Goal: Transaction & Acquisition: Purchase product/service

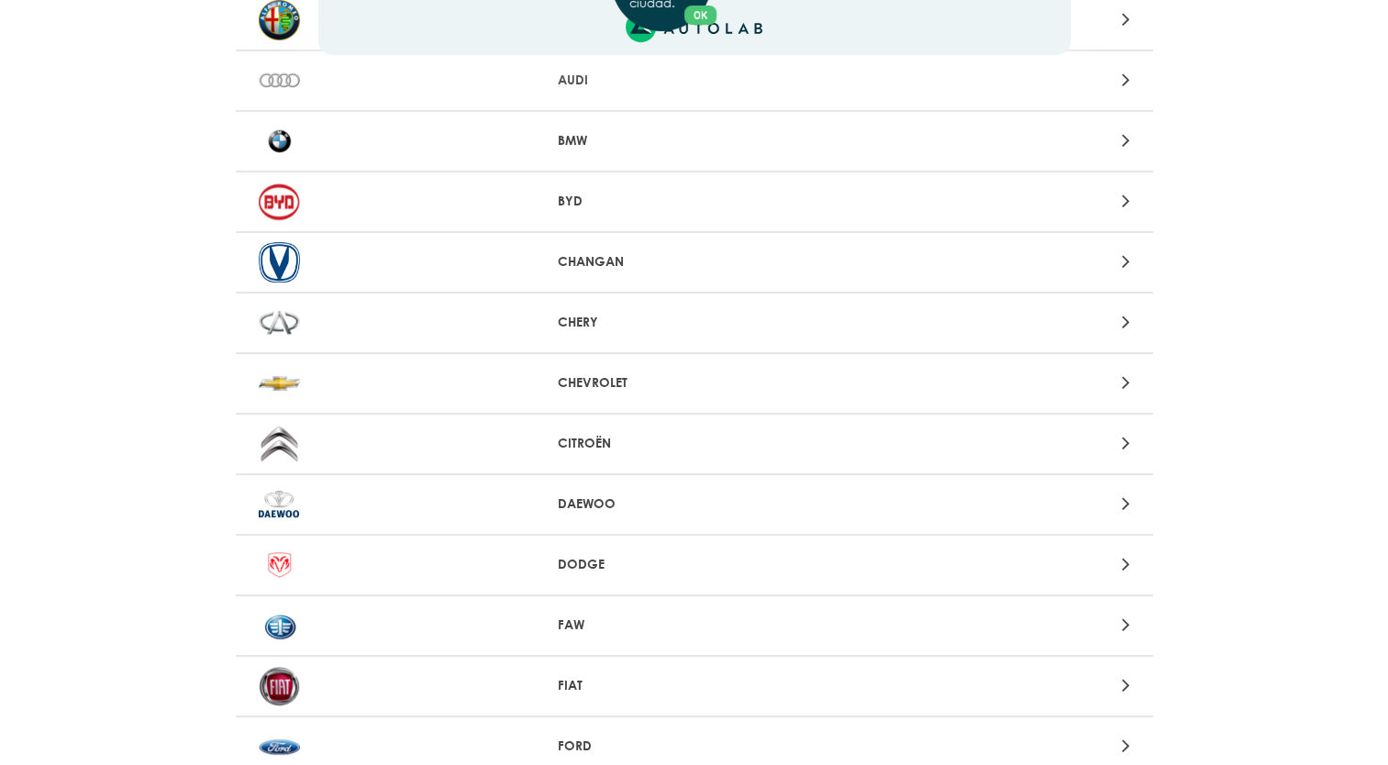
scroll to position [235, 0]
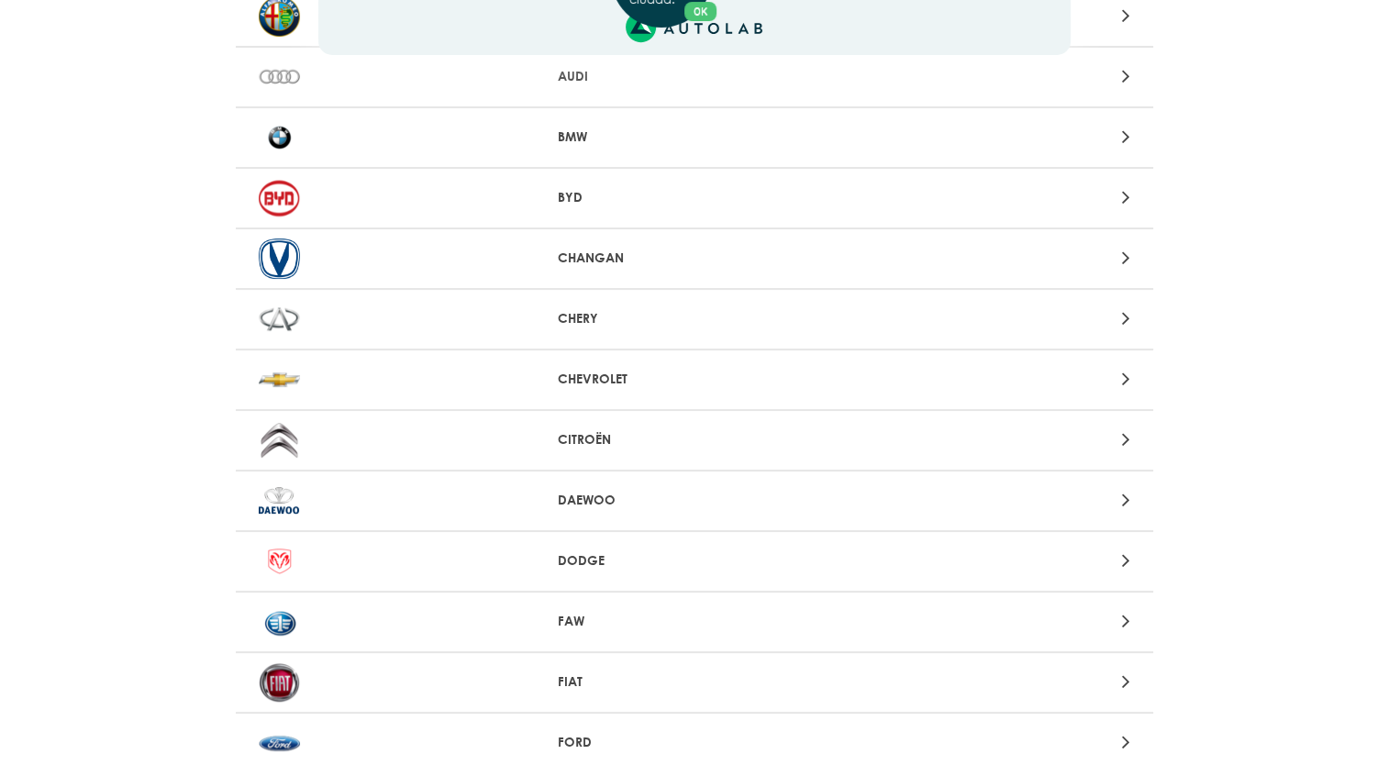
click at [1125, 375] on div "Aquí, puedes modificar la ciudad. OK .aex,.bex{fill:none!important;stroke:#50c4…" at bounding box center [694, 147] width 1388 height 765
click at [1125, 375] on icon at bounding box center [1125, 379] width 8 height 24
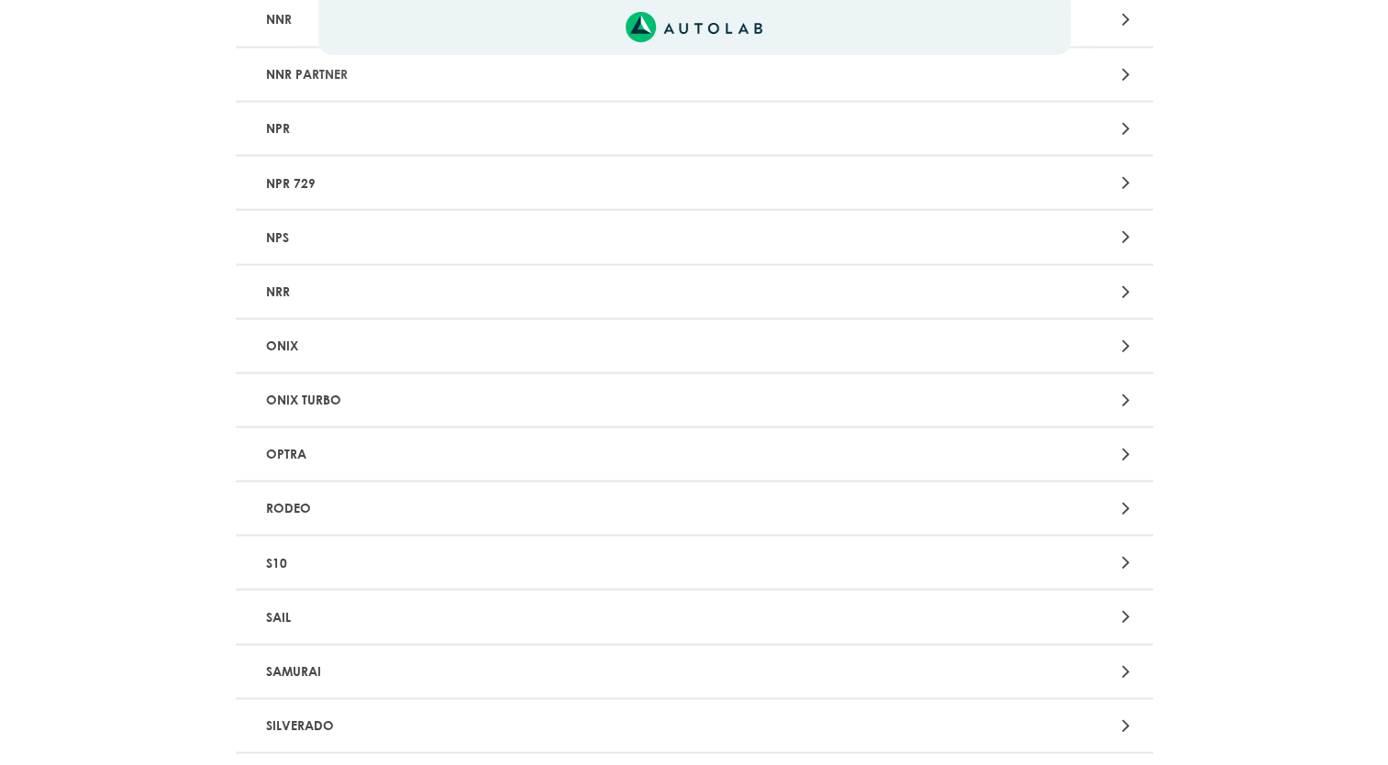
scroll to position [3427, 0]
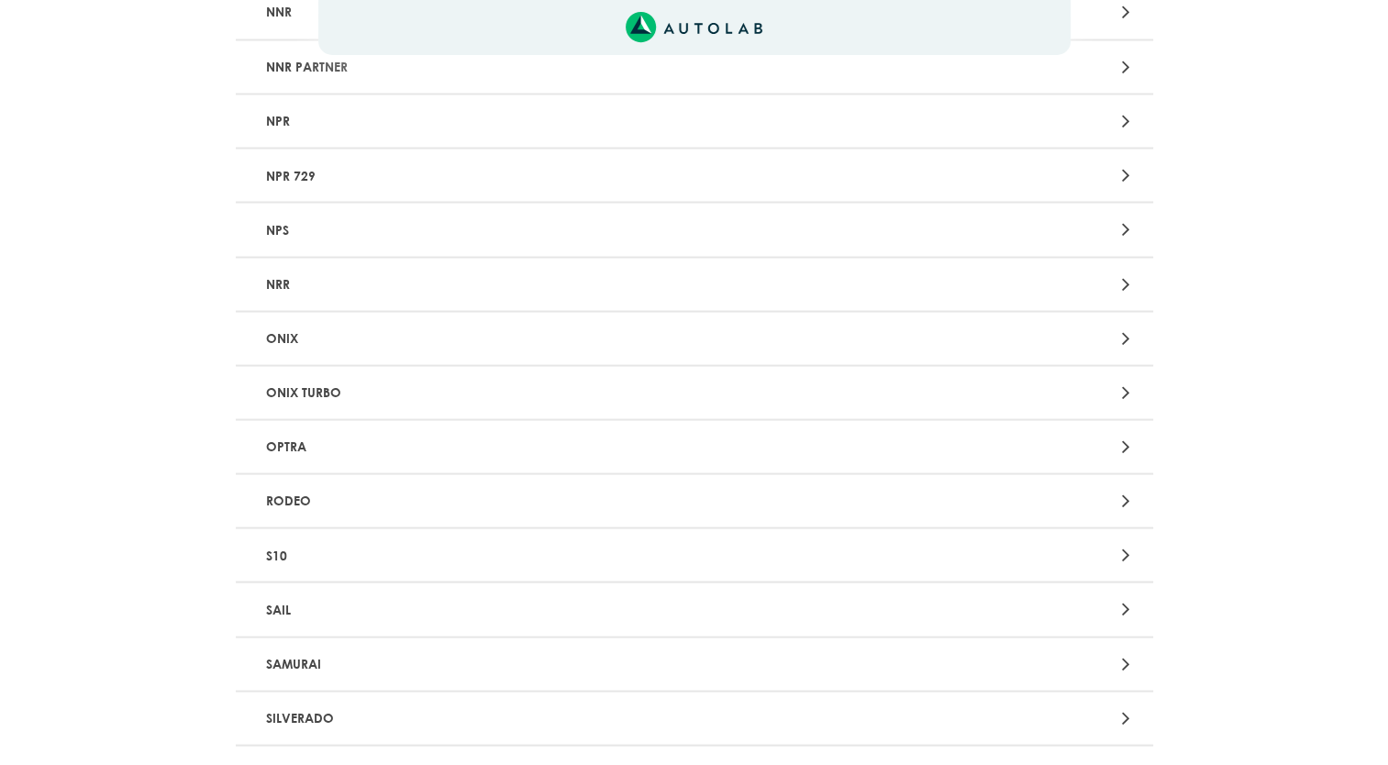
click at [1126, 434] on icon at bounding box center [1125, 446] width 8 height 24
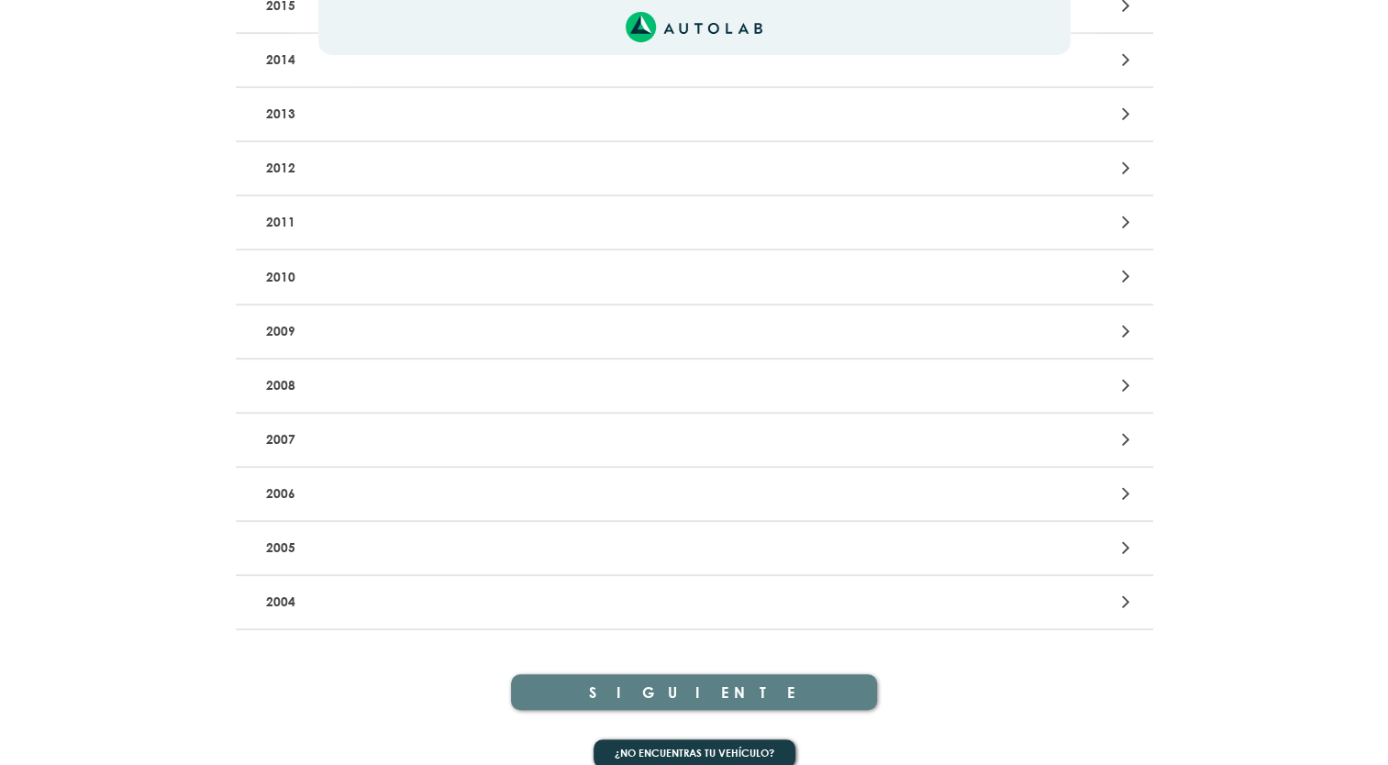
scroll to position [712, 0]
click at [1126, 484] on icon at bounding box center [1125, 494] width 8 height 24
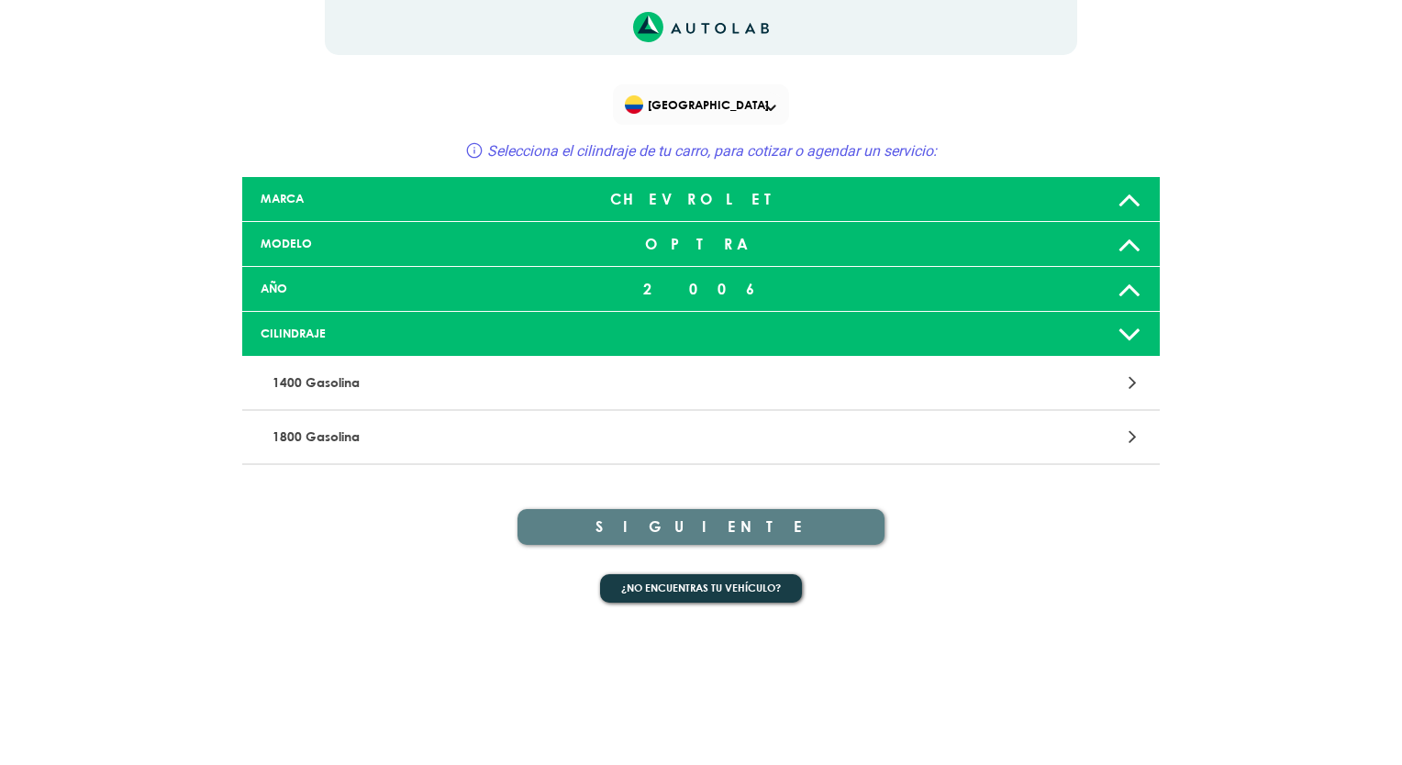
click at [1133, 439] on icon at bounding box center [1132, 437] width 8 height 24
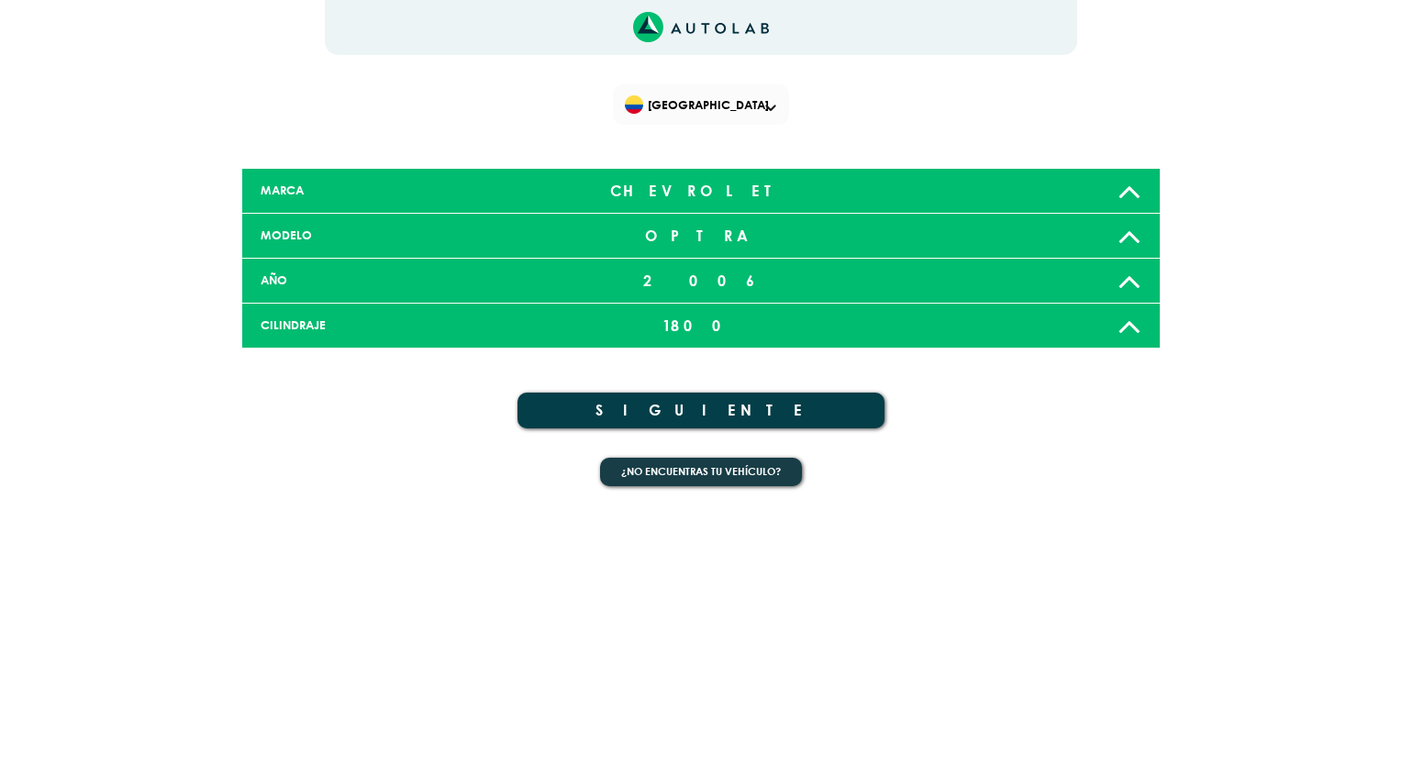
click at [694, 409] on button "SIGUIENTE" at bounding box center [700, 411] width 367 height 36
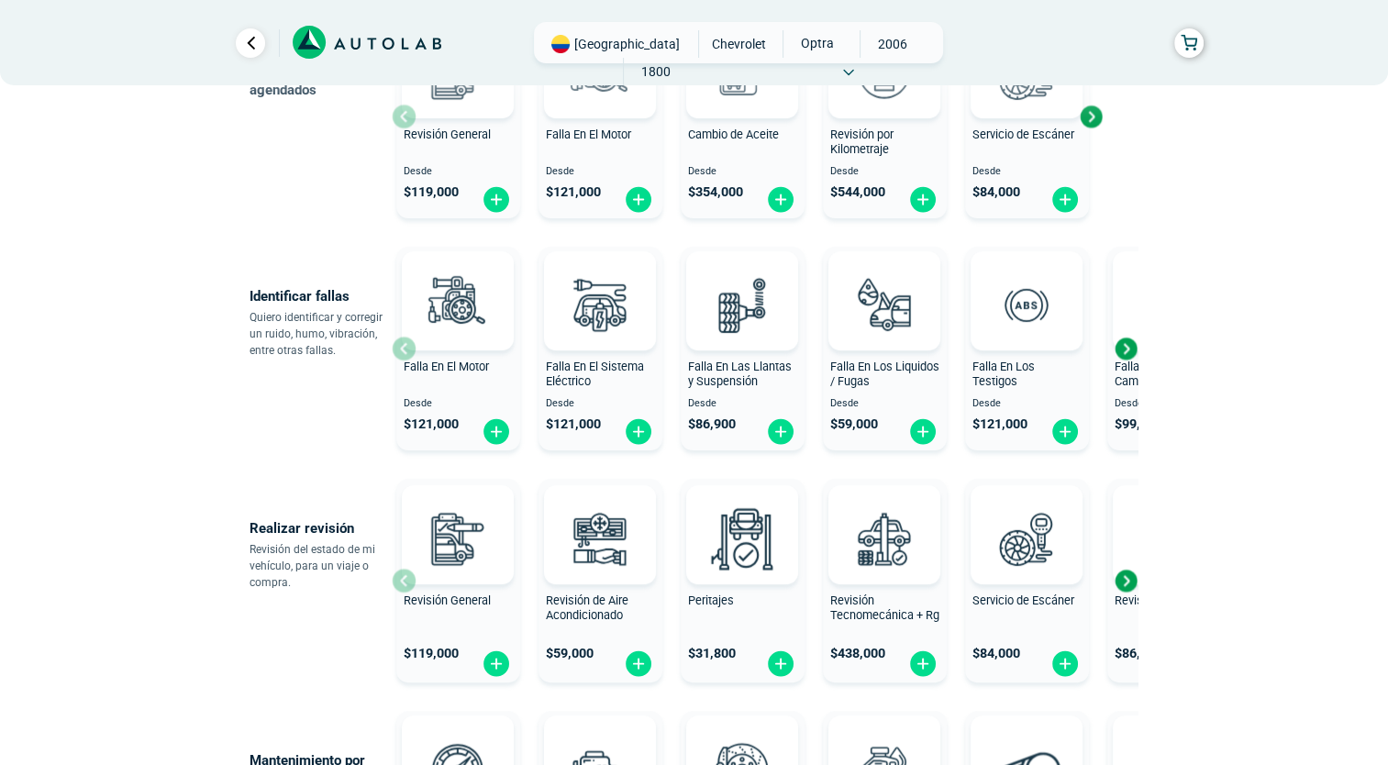
scroll to position [286, 0]
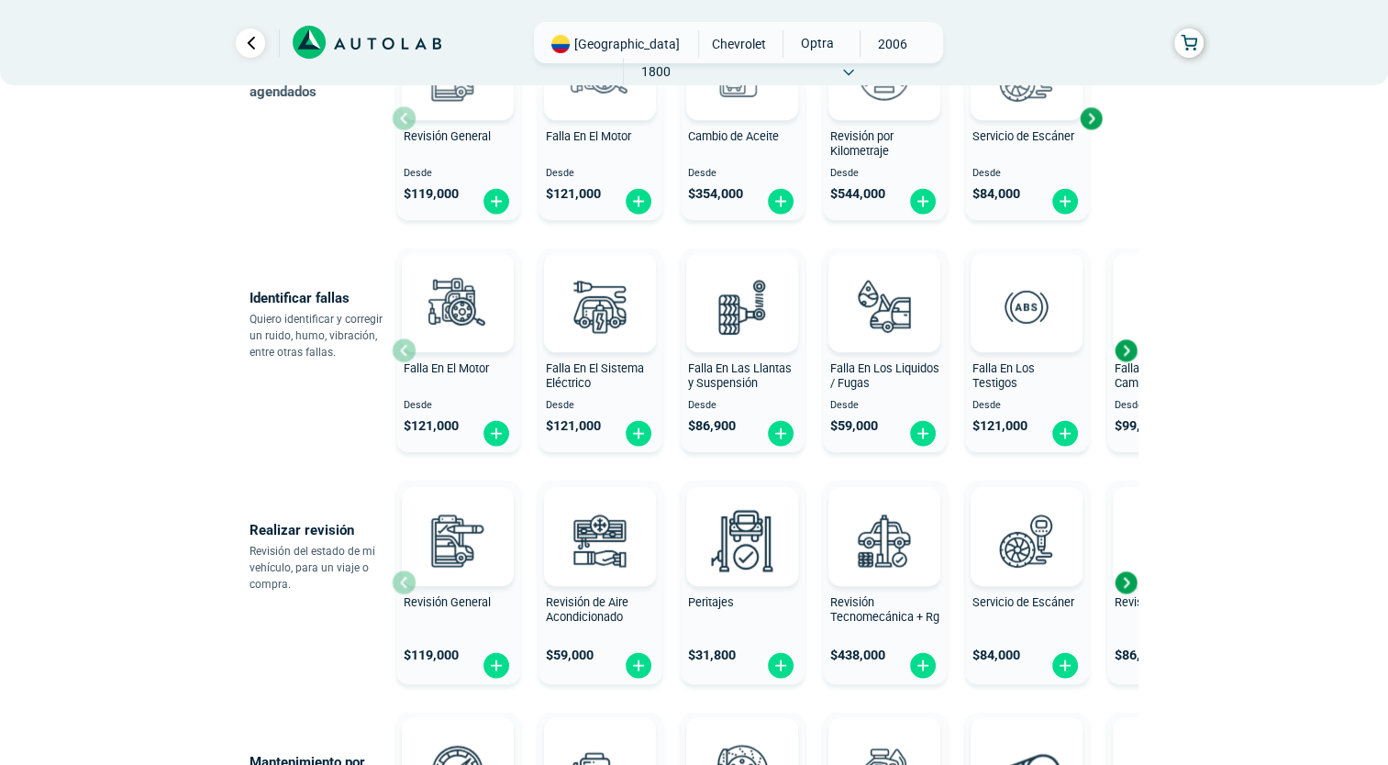
click at [857, 421] on span "$ 59,000" at bounding box center [854, 426] width 48 height 16
